Goal: Check status: Check status

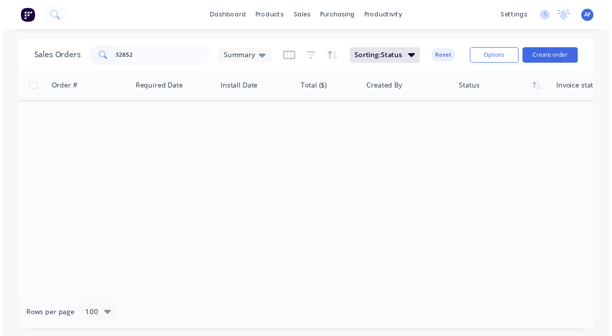
scroll to position [0, 252]
type input "32852"
click at [52, 13] on icon at bounding box center [52, 14] width 9 height 9
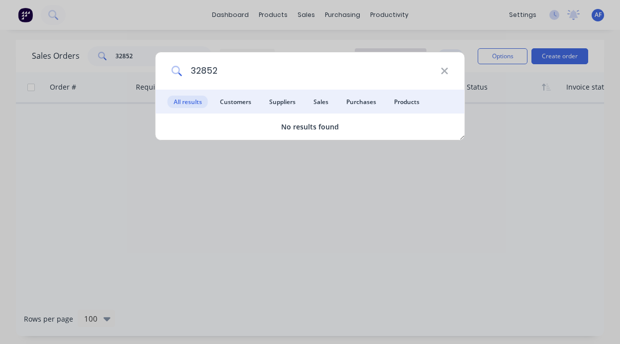
type input "32852"
click at [449, 71] on div "32852" at bounding box center [310, 70] width 309 height 37
click at [446, 76] on div "32852" at bounding box center [310, 70] width 309 height 37
click at [445, 69] on icon at bounding box center [444, 71] width 6 height 6
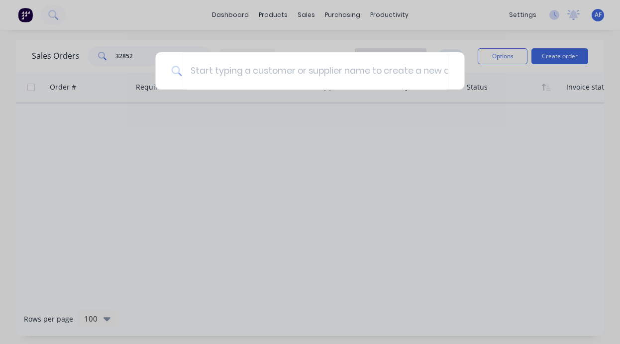
click at [316, 176] on div at bounding box center [310, 172] width 620 height 344
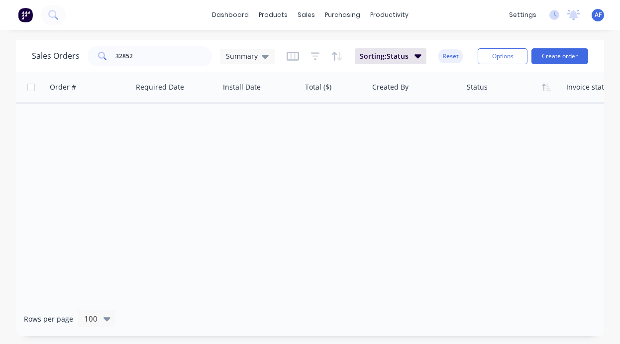
click at [23, 17] on img at bounding box center [25, 14] width 15 height 15
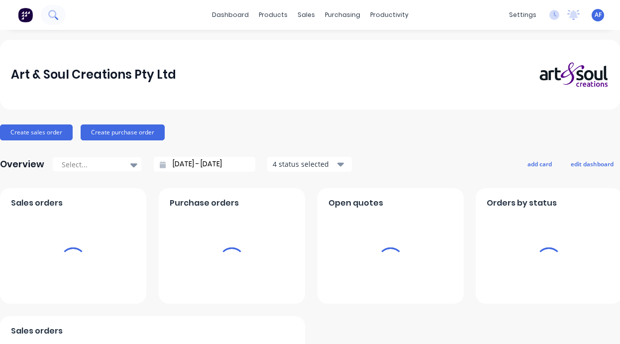
click at [54, 14] on icon at bounding box center [52, 14] width 9 height 9
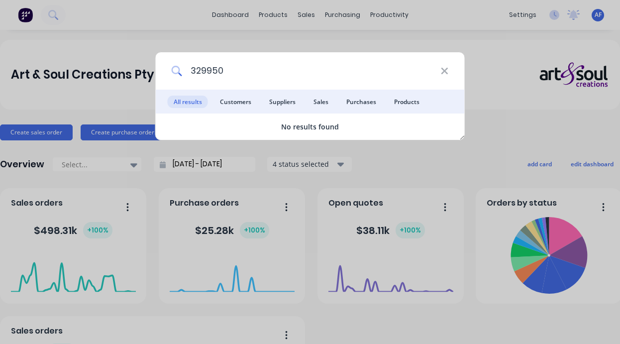
click at [205, 72] on input "329950" at bounding box center [311, 70] width 258 height 37
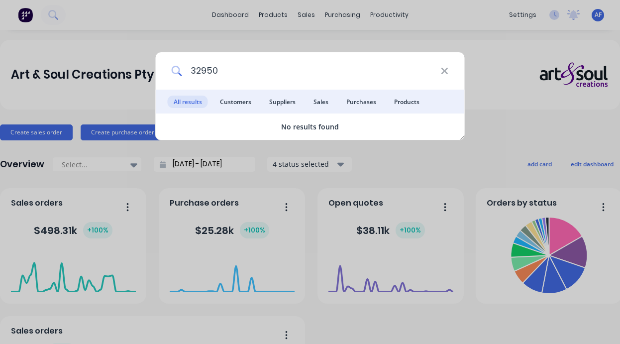
type input "32950"
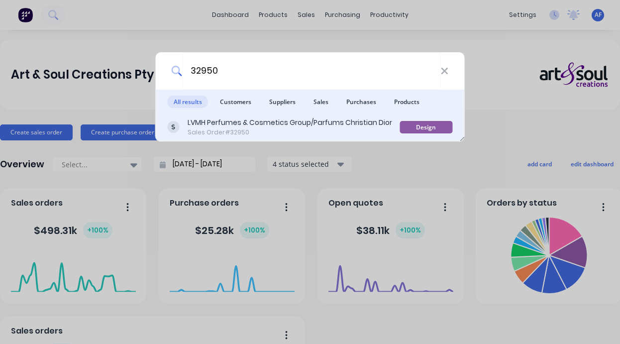
click at [288, 123] on div "LVMH Perfumes & Cosmetics Group/Parfums Christian Dior" at bounding box center [289, 122] width 204 height 10
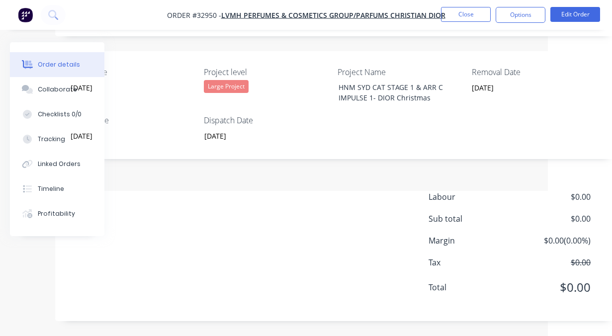
scroll to position [266, 80]
